Goal: Communication & Community: Answer question/provide support

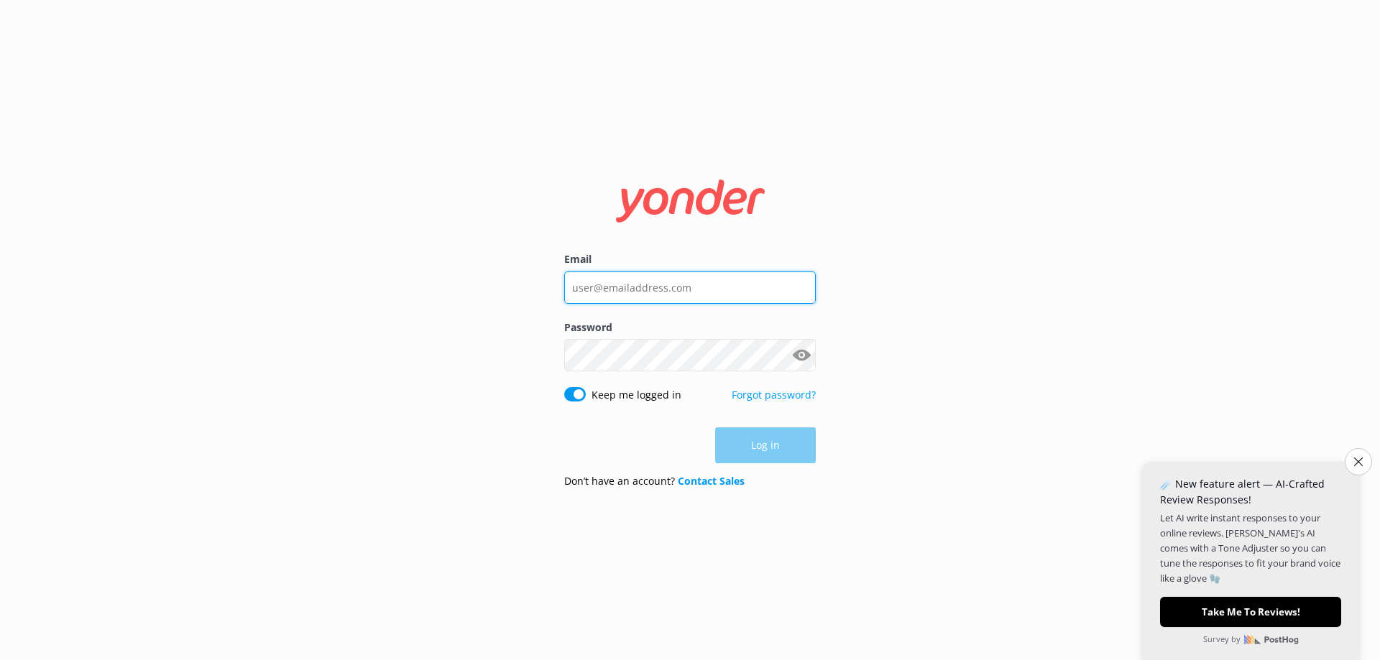
type input "[PERSON_NAME][EMAIL_ADDRESS][DOMAIN_NAME]"
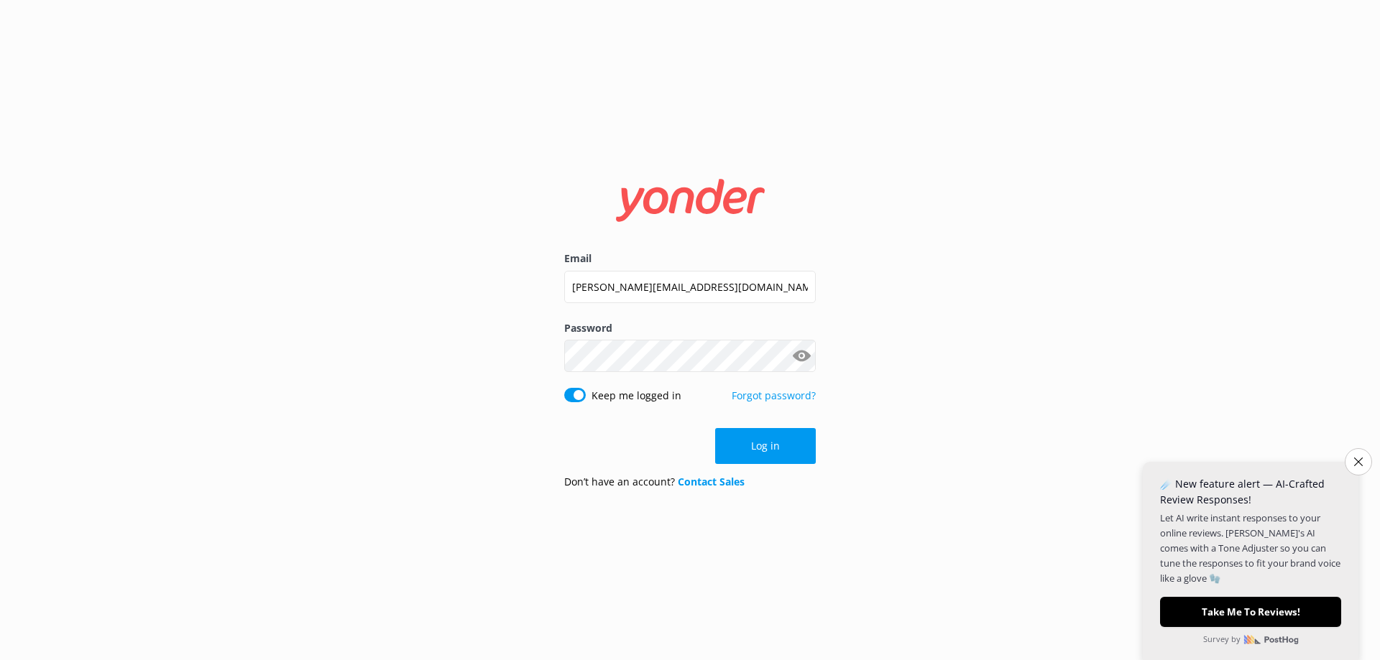
click at [772, 443] on div "Log in" at bounding box center [689, 446] width 251 height 36
click at [770, 438] on button "Log in" at bounding box center [765, 446] width 101 height 36
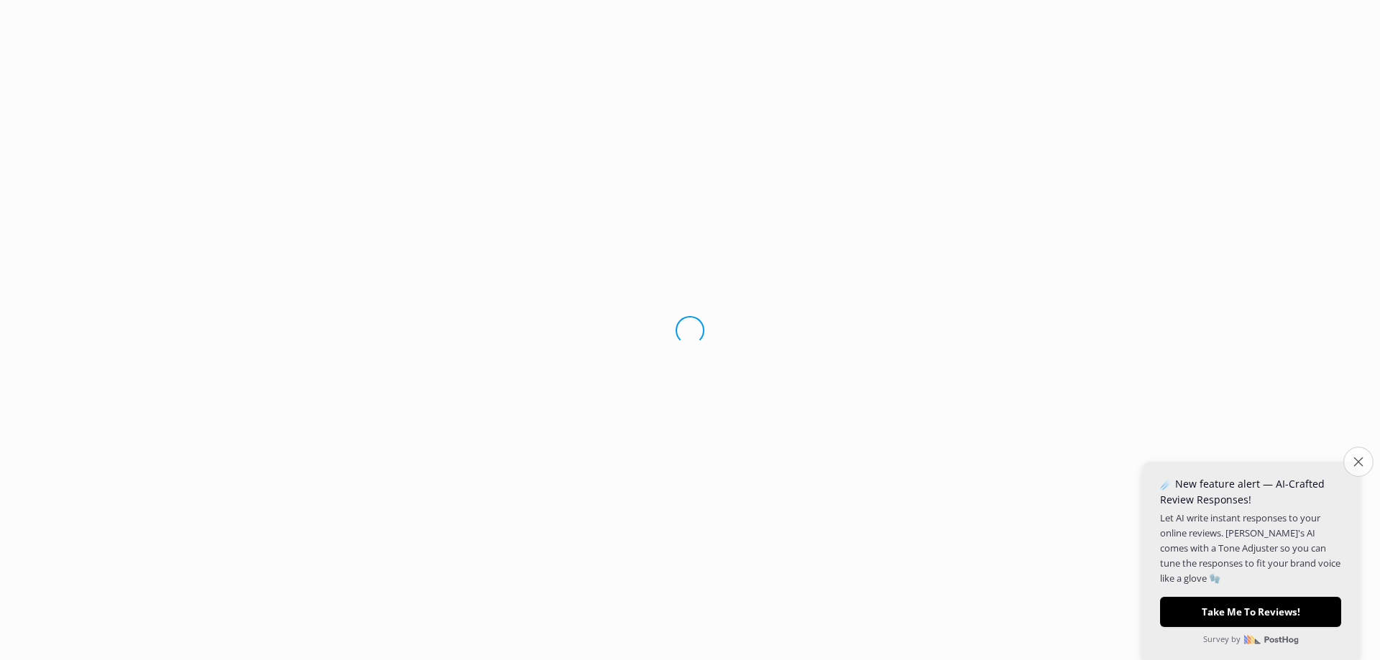
click at [1363, 457] on button "Close survey" at bounding box center [1358, 462] width 30 height 30
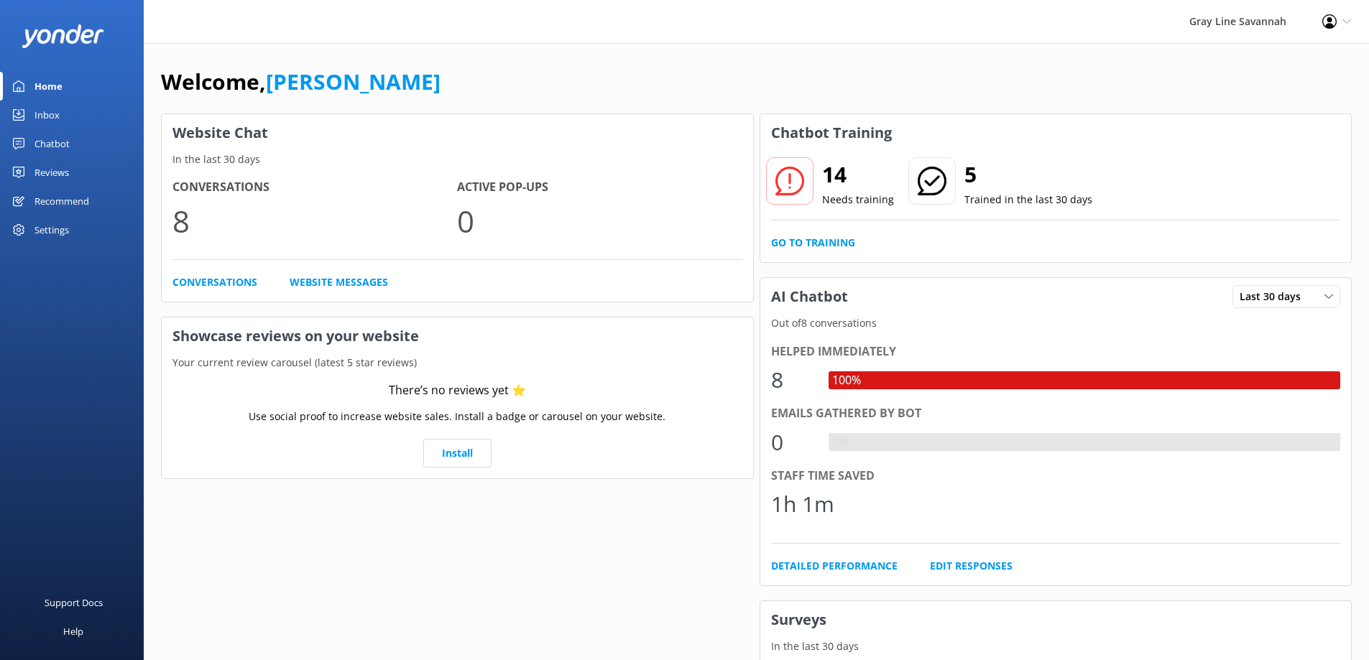
click at [99, 130] on link "Chatbot" at bounding box center [72, 143] width 144 height 29
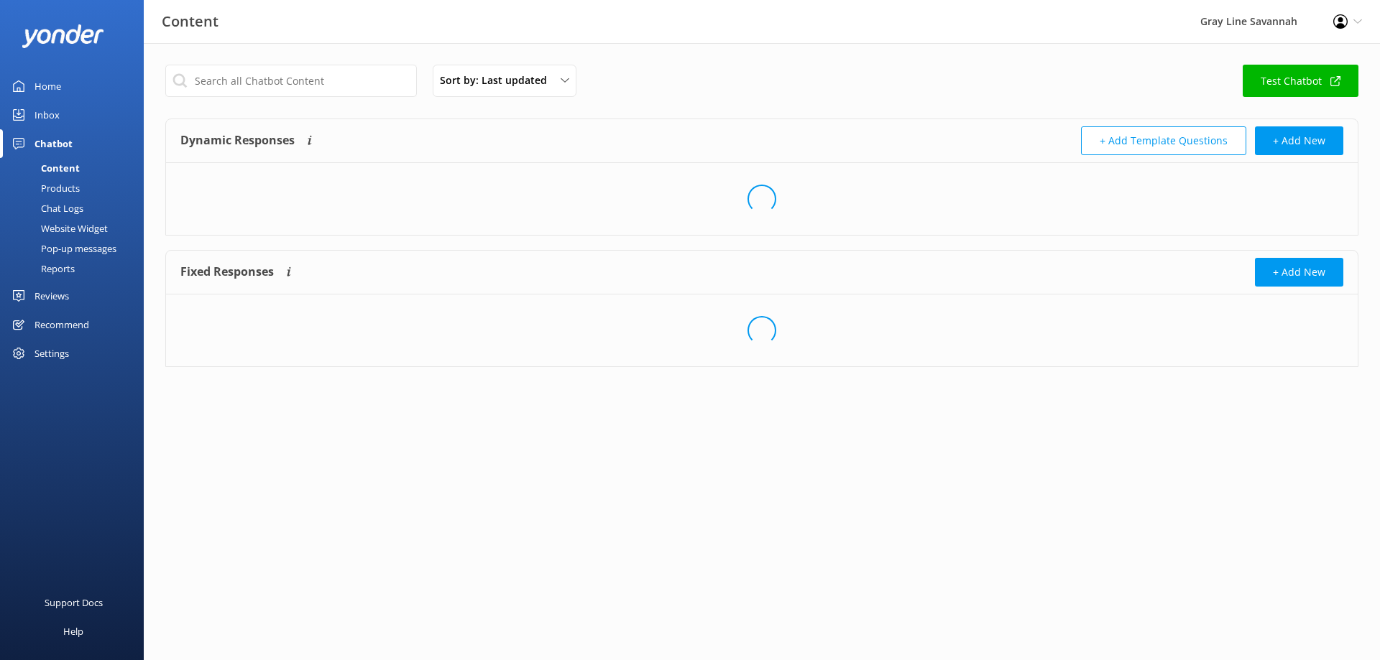
click at [80, 117] on link "Inbox" at bounding box center [72, 115] width 144 height 29
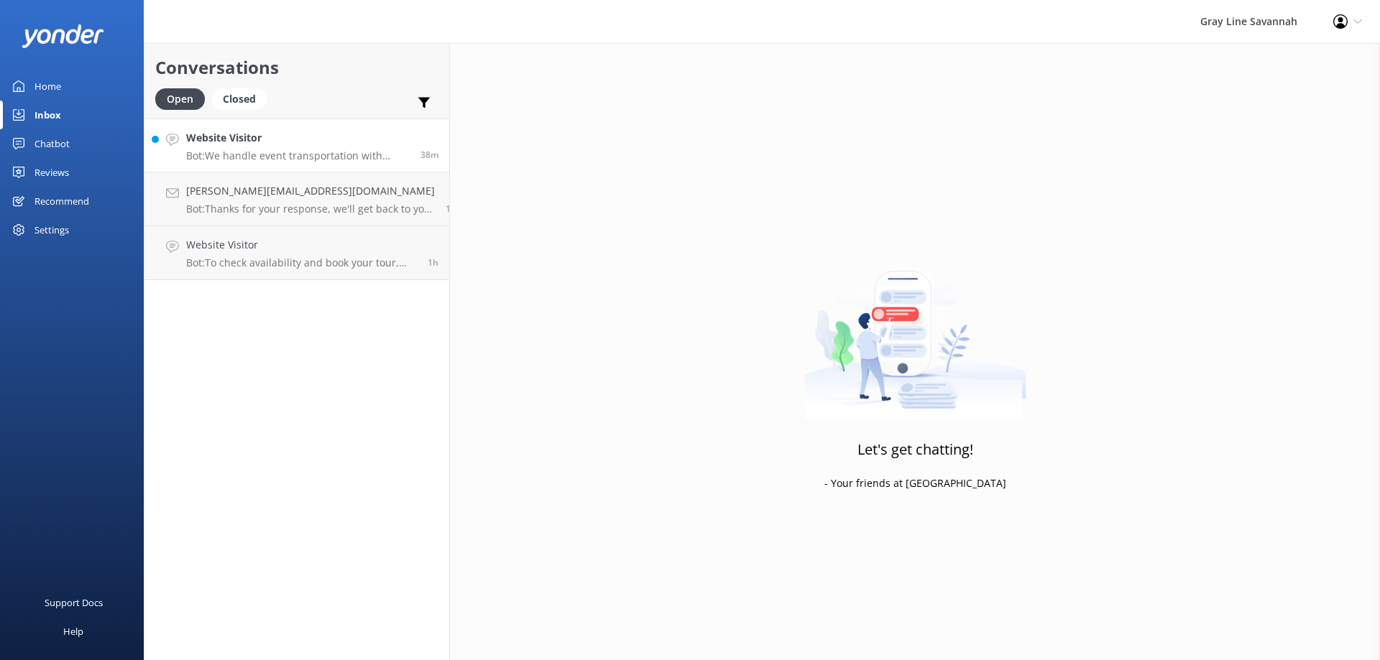
click at [235, 145] on h4 "Website Visitor" at bounding box center [297, 138] width 223 height 16
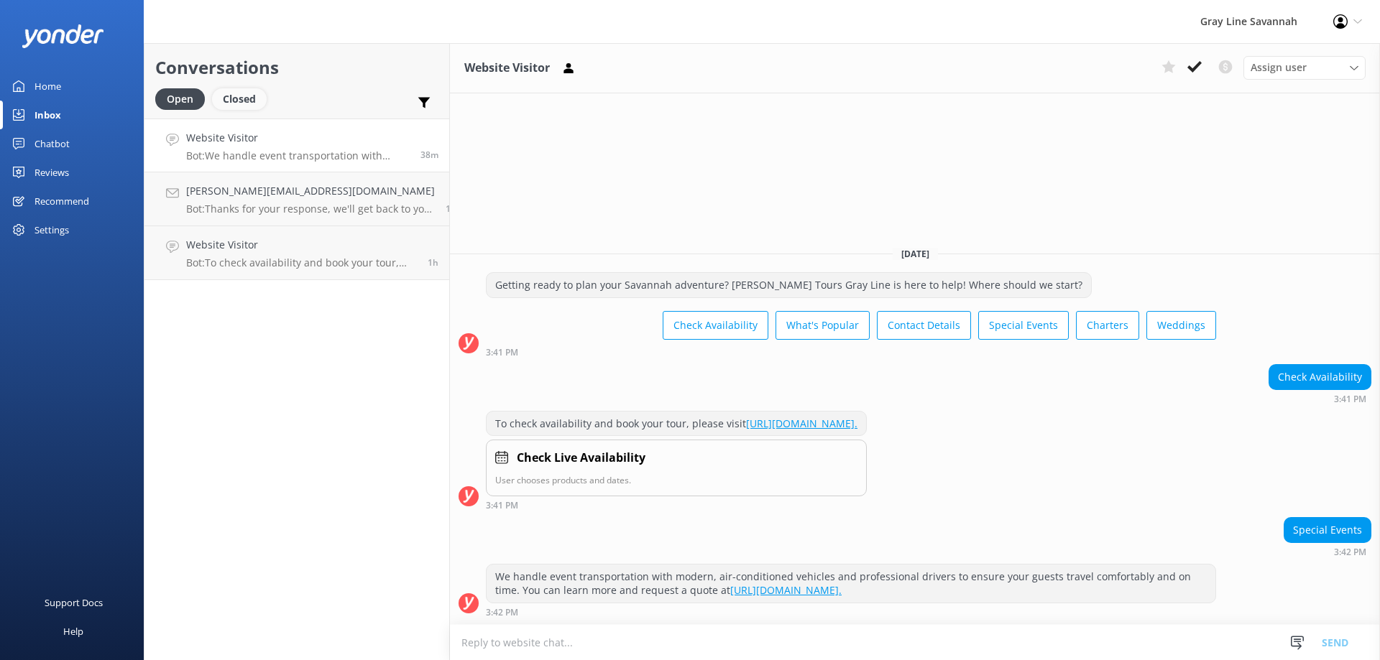
click at [239, 103] on div "Closed" at bounding box center [239, 99] width 55 height 22
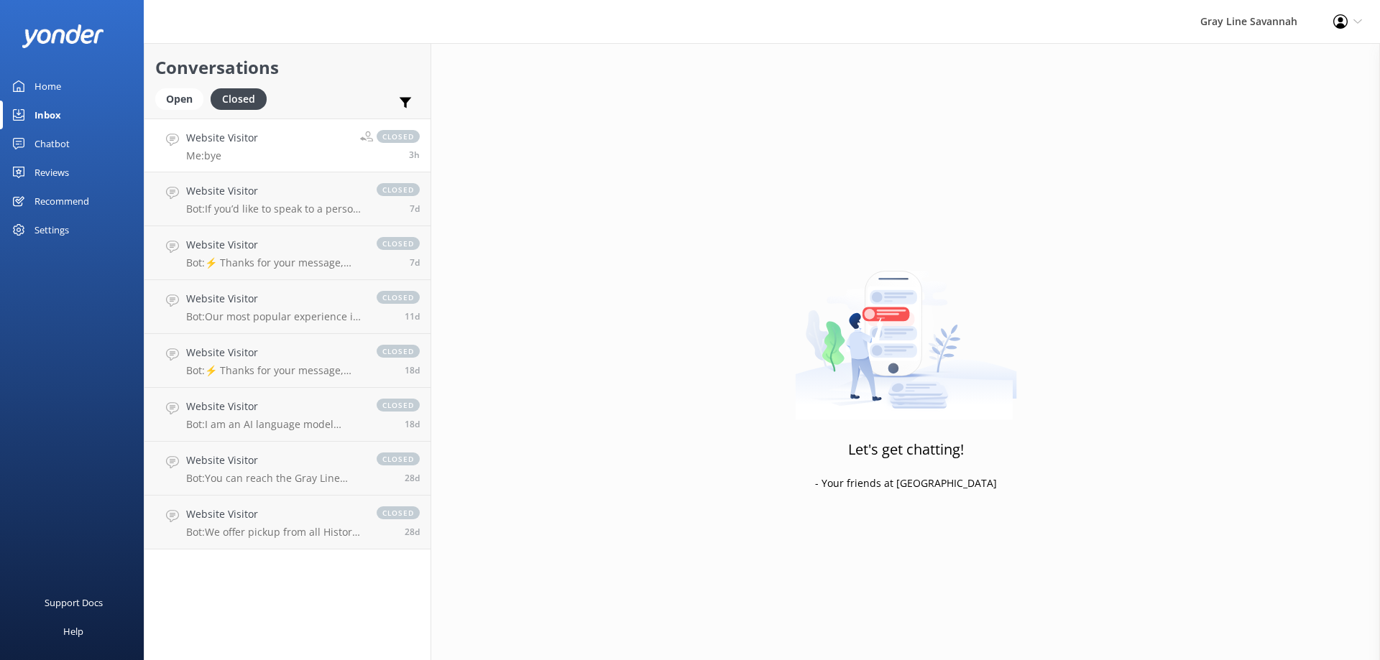
click at [298, 147] on link "Website Visitor Me: bye closed 3h" at bounding box center [287, 146] width 286 height 54
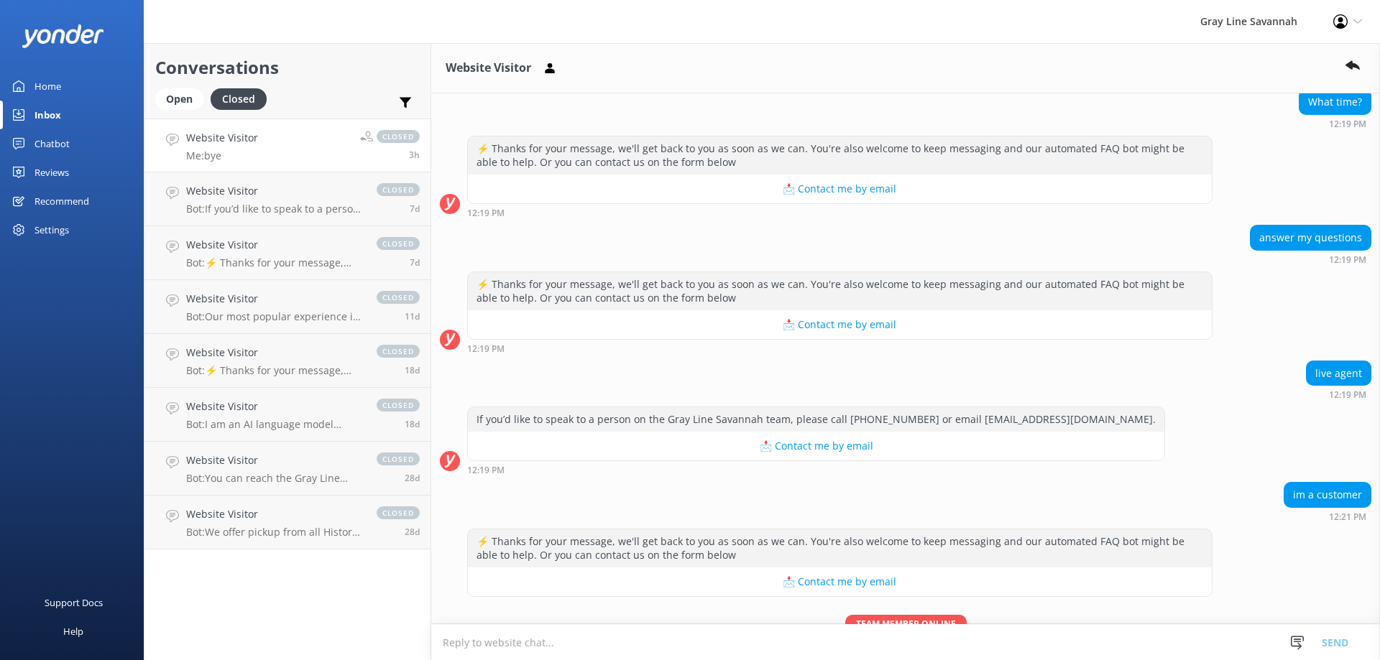
scroll to position [1691, 0]
